Goal: Transaction & Acquisition: Download file/media

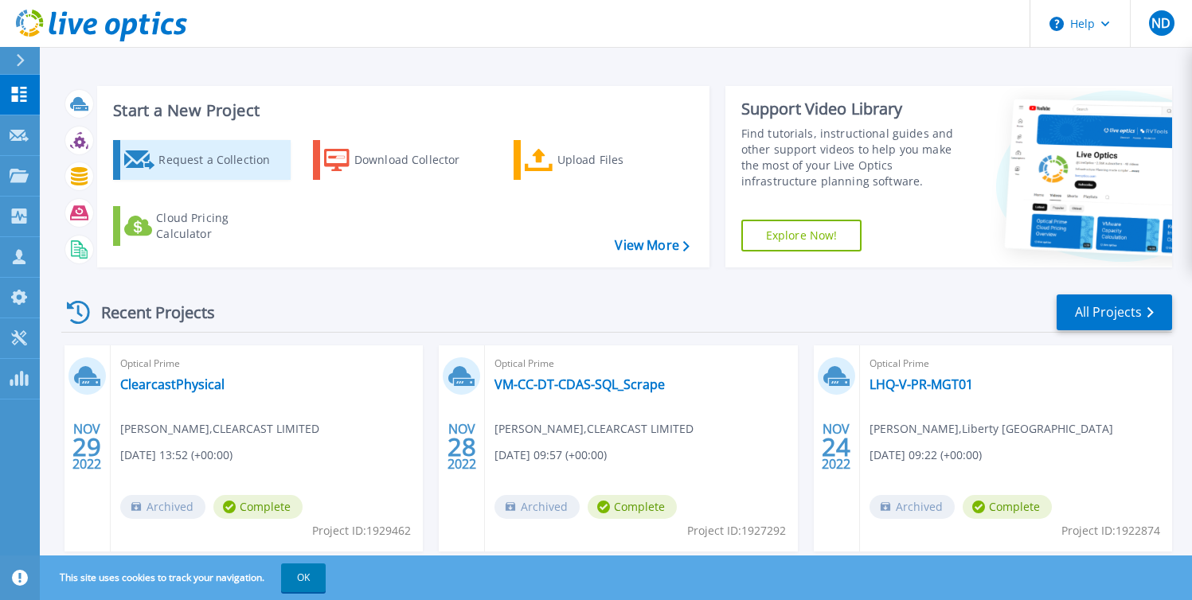
click at [191, 150] on div "Request a Collection" at bounding box center [221, 160] width 127 height 32
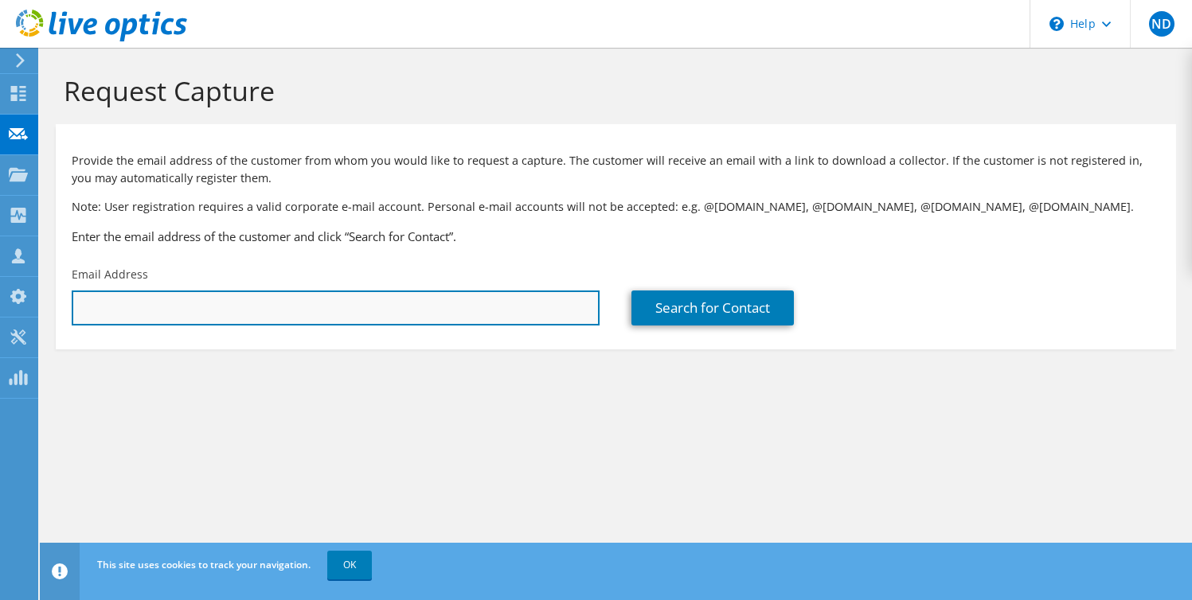
click at [190, 312] on input "text" at bounding box center [336, 308] width 528 height 35
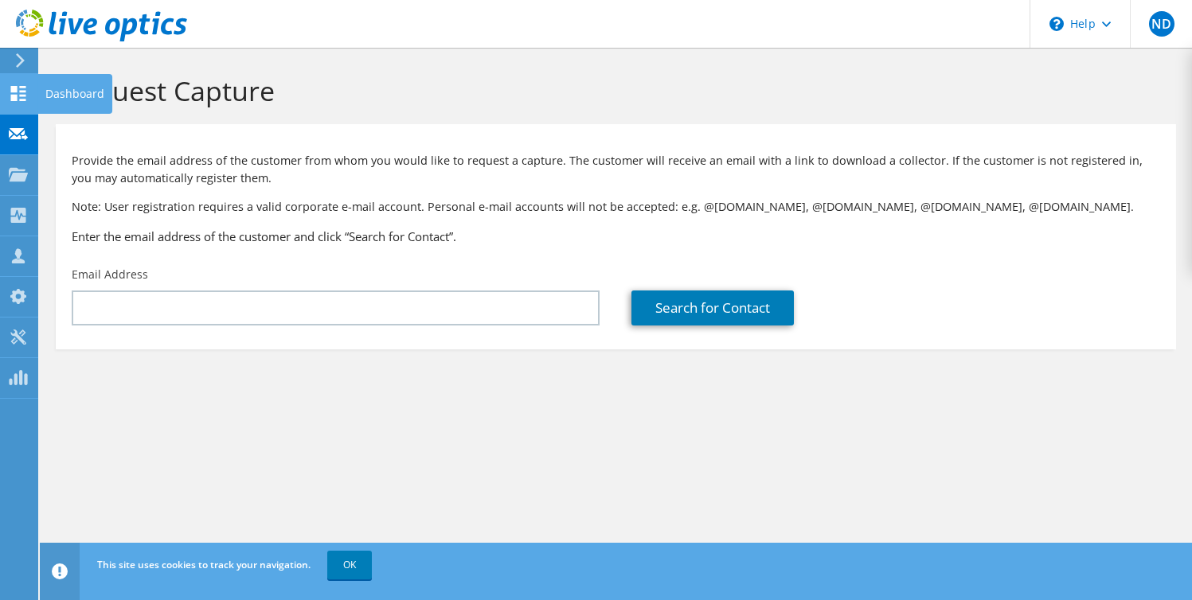
click at [12, 90] on use at bounding box center [18, 93] width 15 height 15
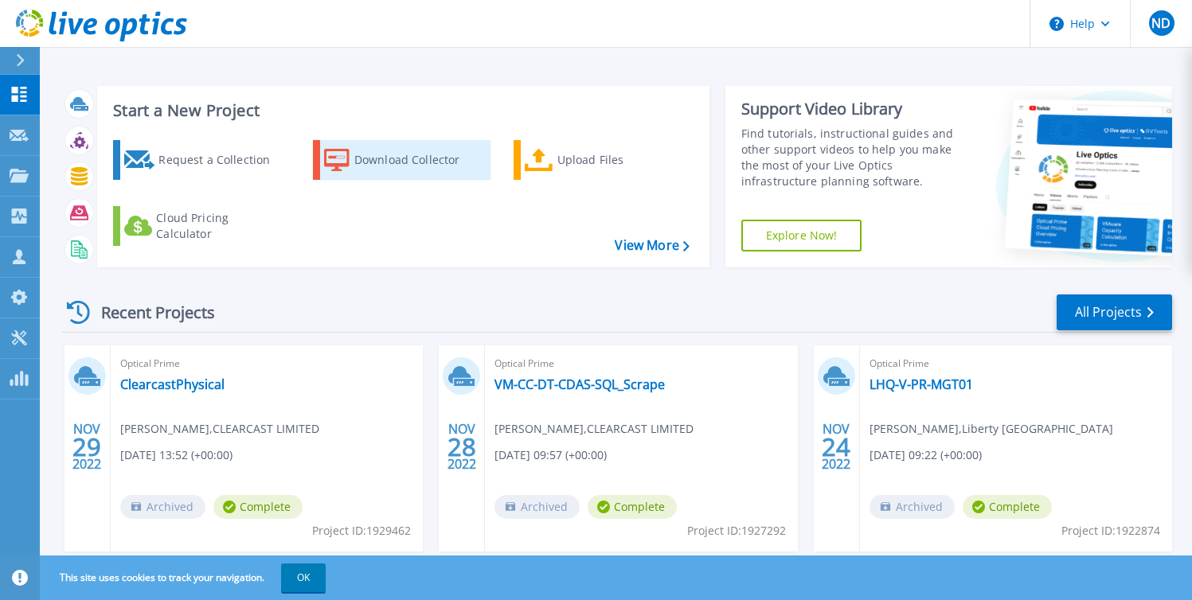
click at [359, 162] on div "Download Collector" at bounding box center [417, 160] width 127 height 32
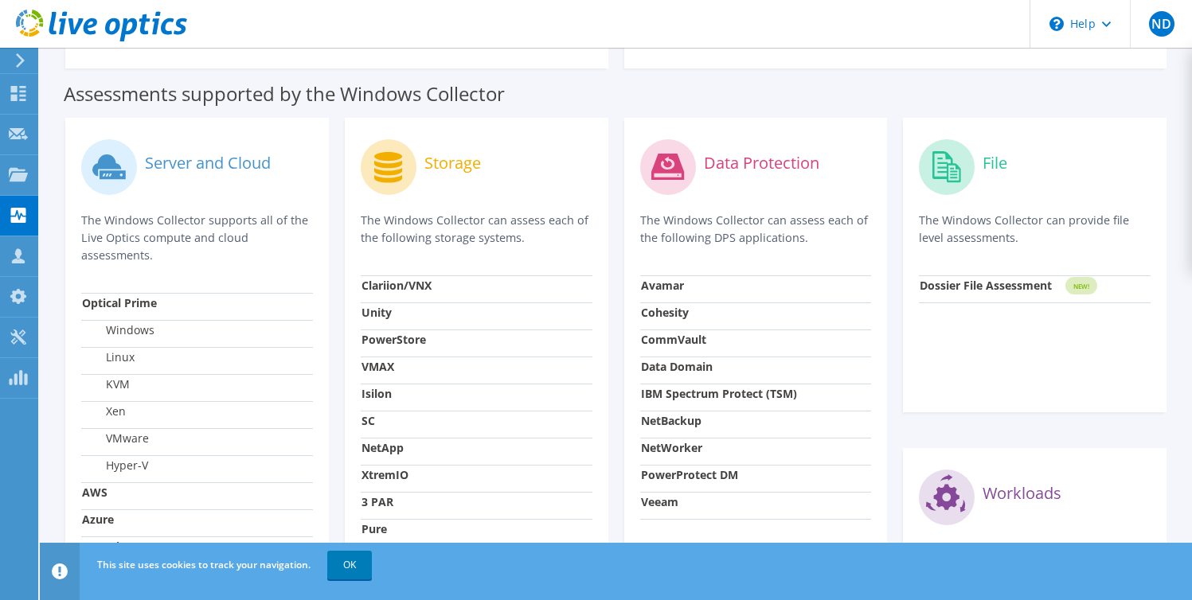
scroll to position [488, 0]
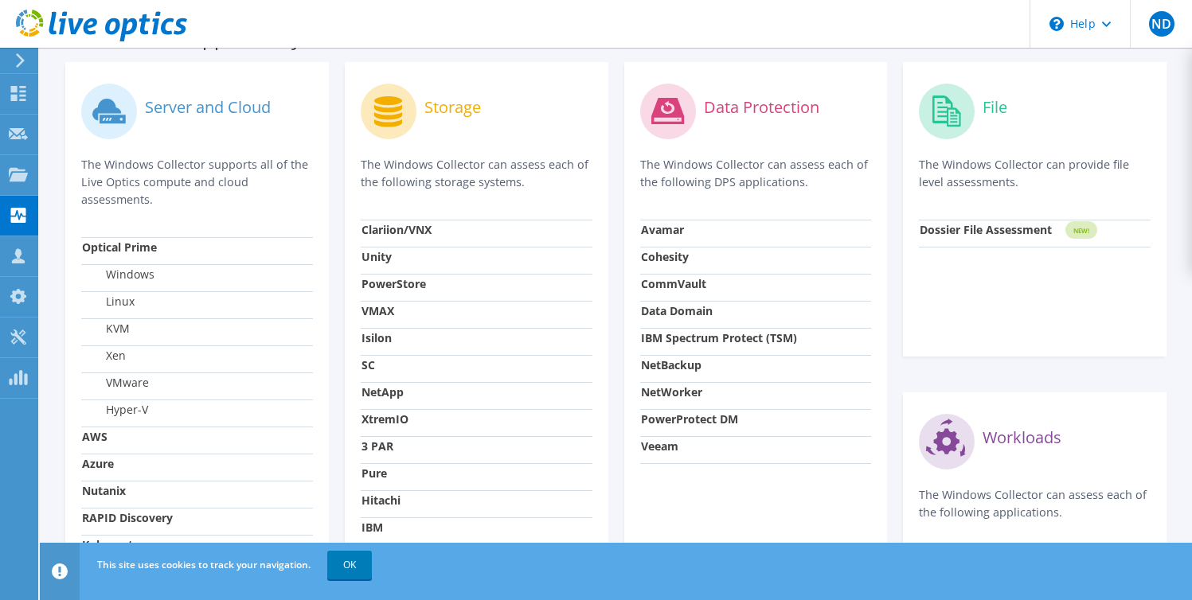
click at [663, 447] on strong "Veeam" at bounding box center [659, 446] width 37 height 15
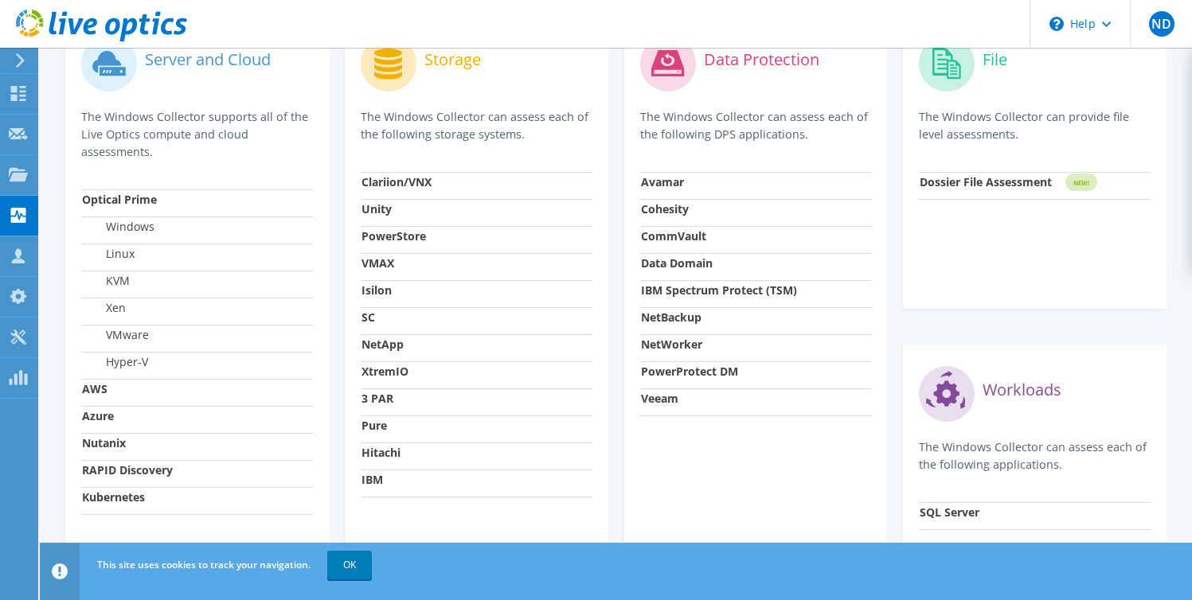
scroll to position [537, 0]
click at [651, 404] on strong "Veeam" at bounding box center [659, 397] width 37 height 15
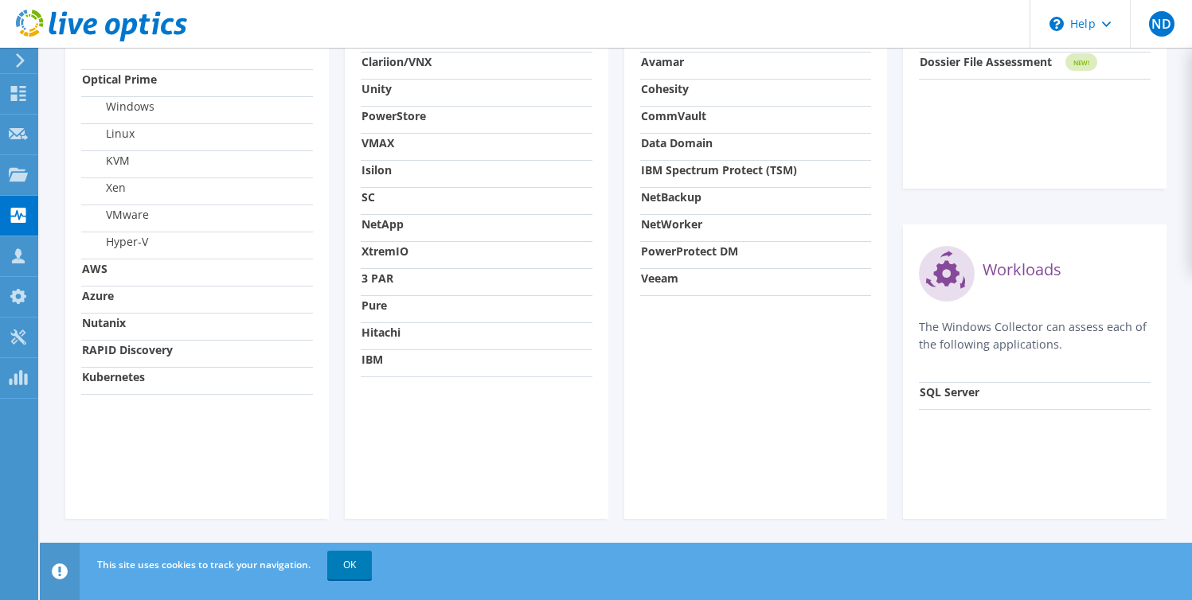
scroll to position [0, 0]
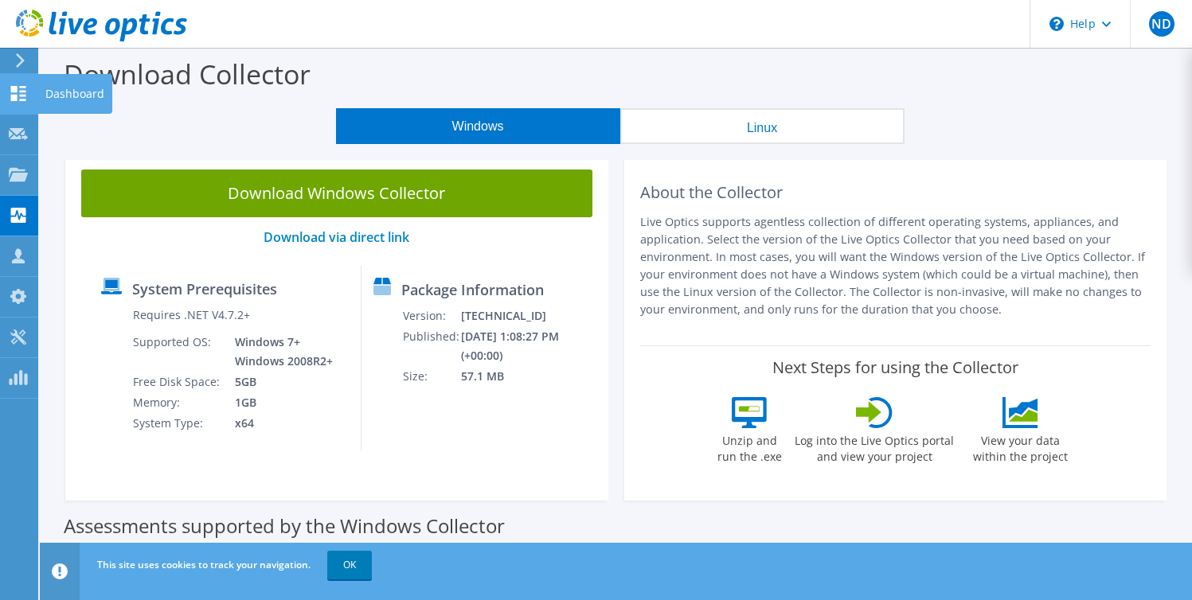
click at [24, 92] on icon at bounding box center [18, 93] width 19 height 15
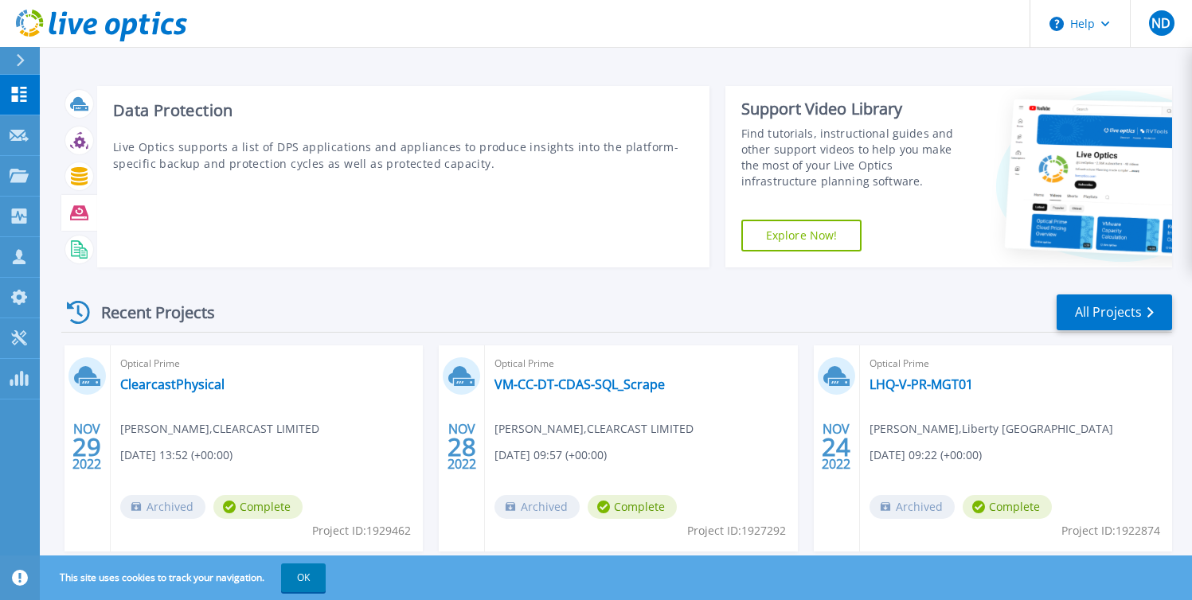
click at [83, 217] on icon at bounding box center [79, 212] width 18 height 14
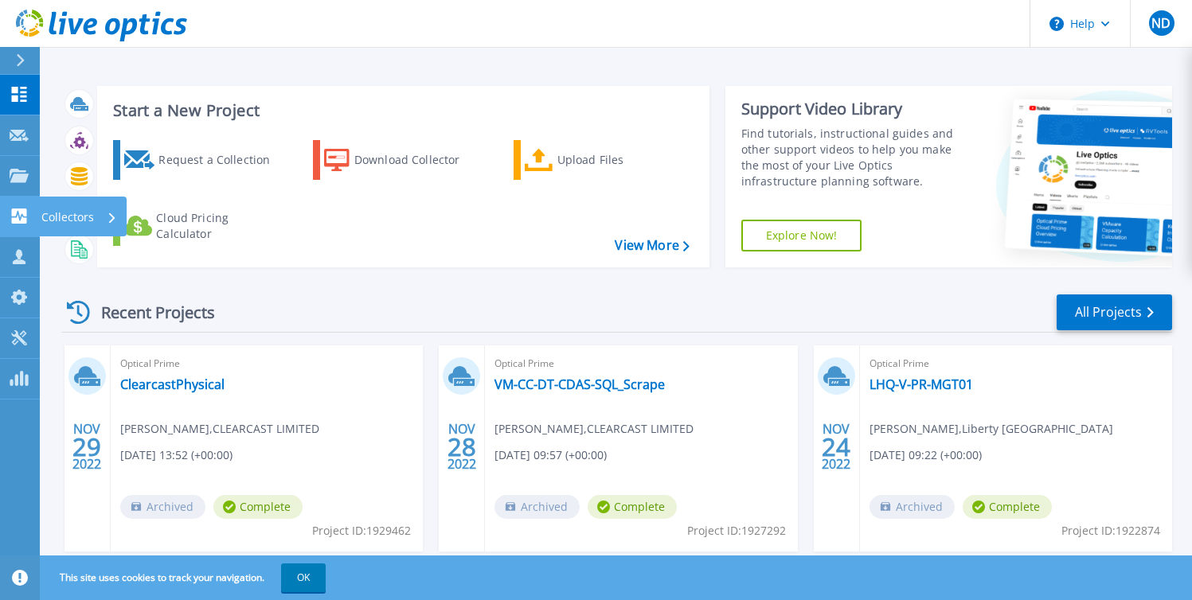
click at [7, 215] on link "Collectors Collectors" at bounding box center [20, 217] width 40 height 41
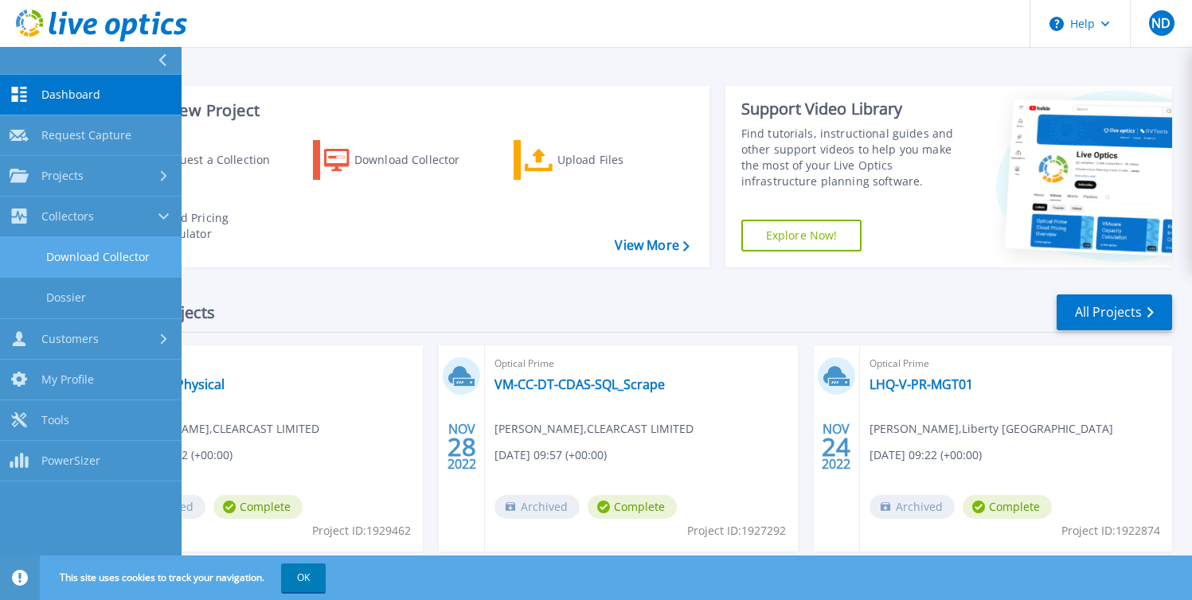
click at [109, 256] on link "Download Collector" at bounding box center [91, 257] width 182 height 41
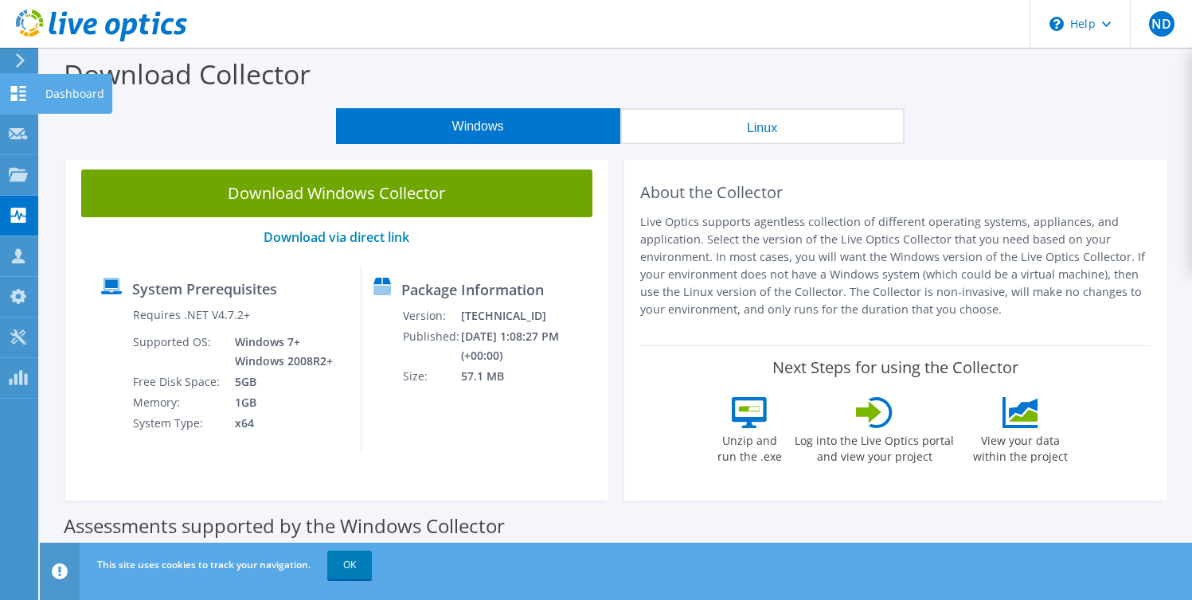
click at [25, 91] on use at bounding box center [18, 93] width 15 height 15
